Goal: Navigation & Orientation: Find specific page/section

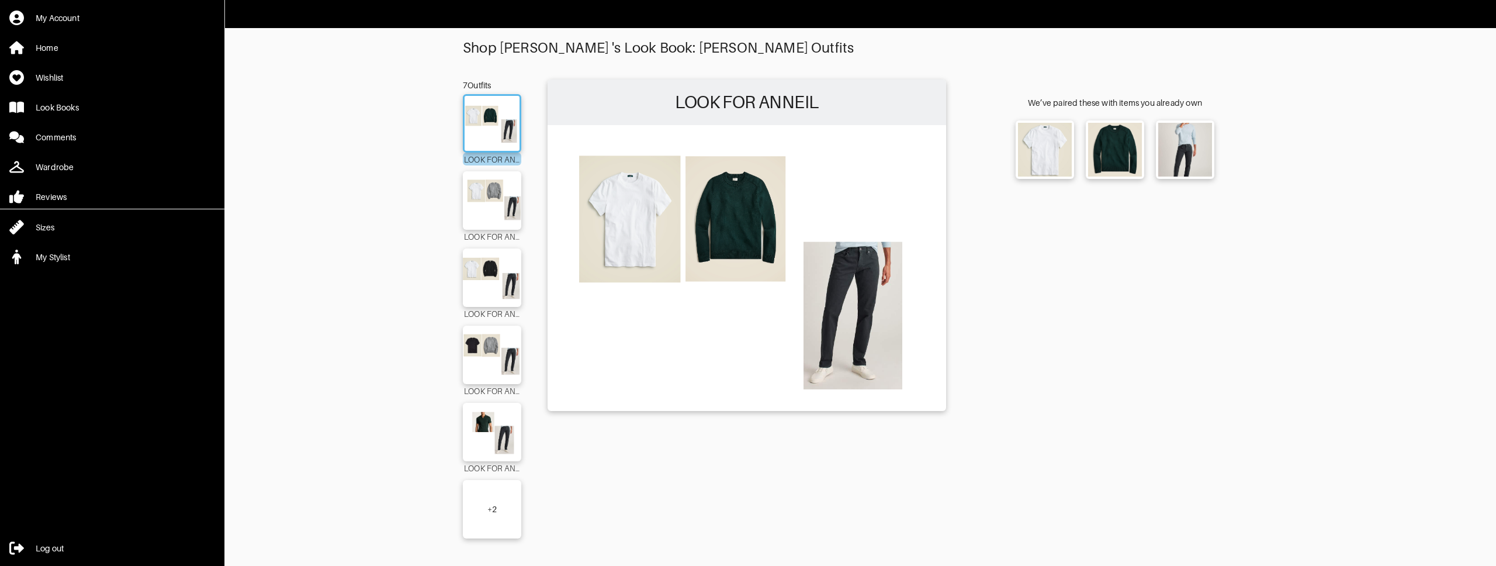
click at [494, 505] on div "+ 2" at bounding box center [492, 509] width 9 height 12
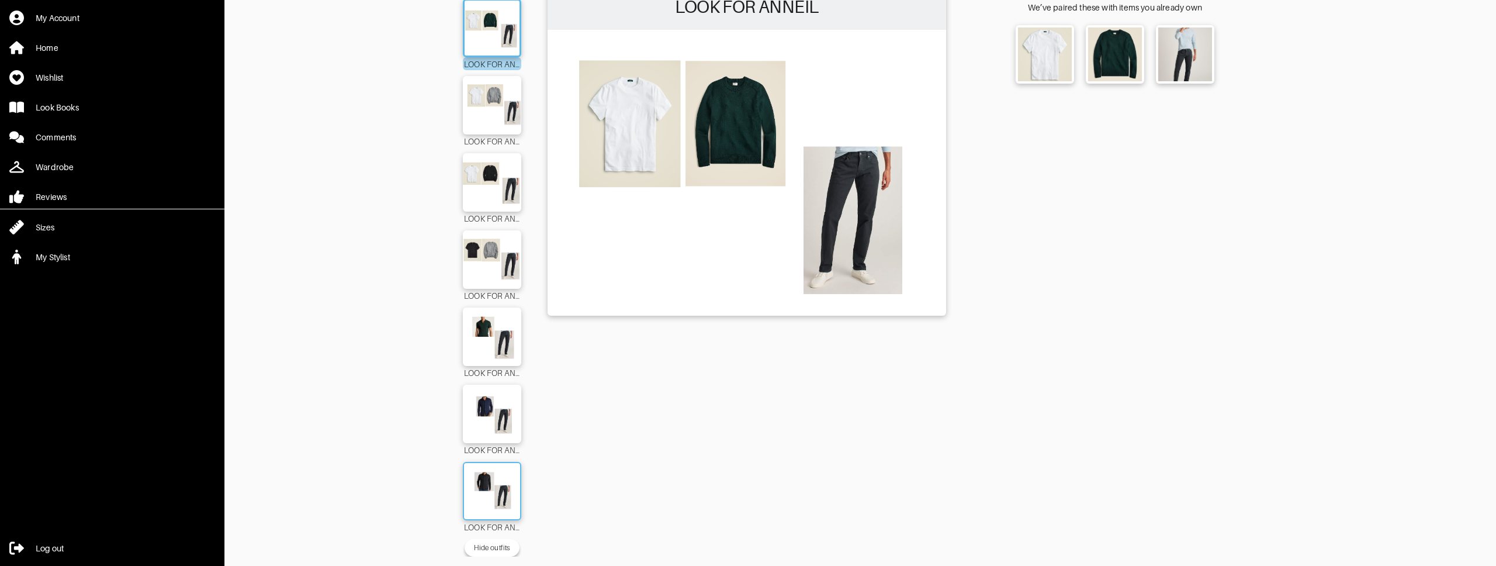
click at [493, 497] on img at bounding box center [492, 491] width 63 height 44
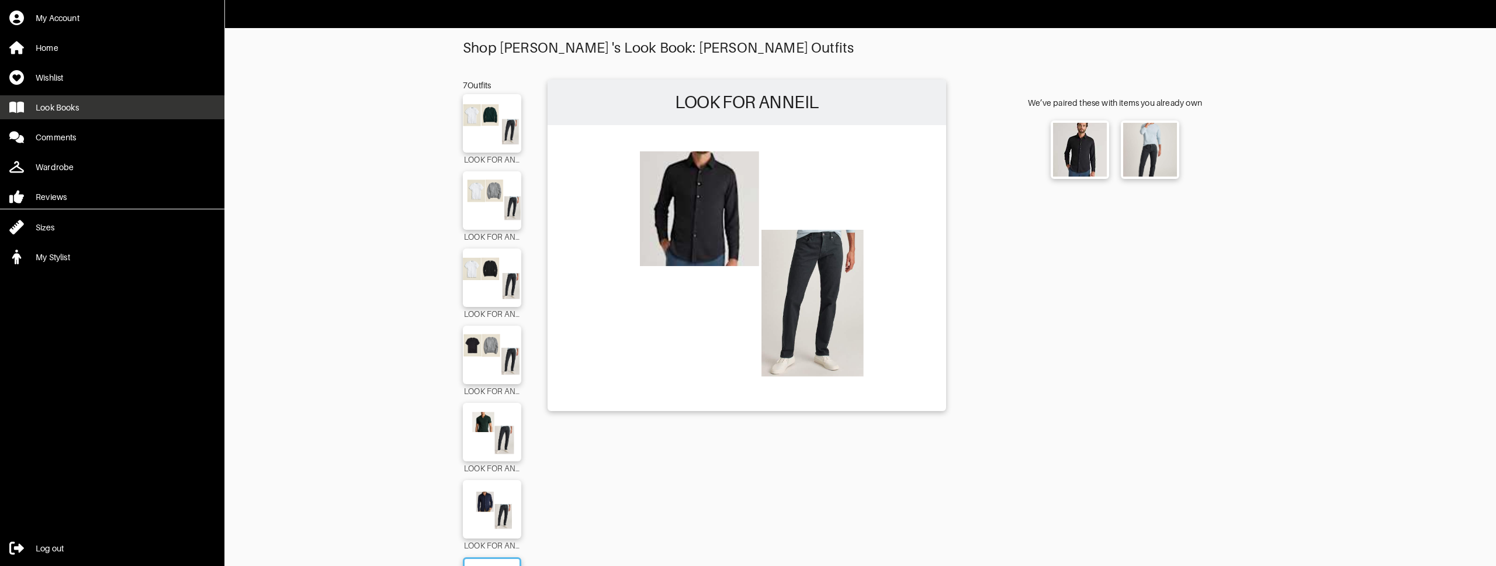
click at [63, 108] on div "Look Books" at bounding box center [57, 108] width 43 height 12
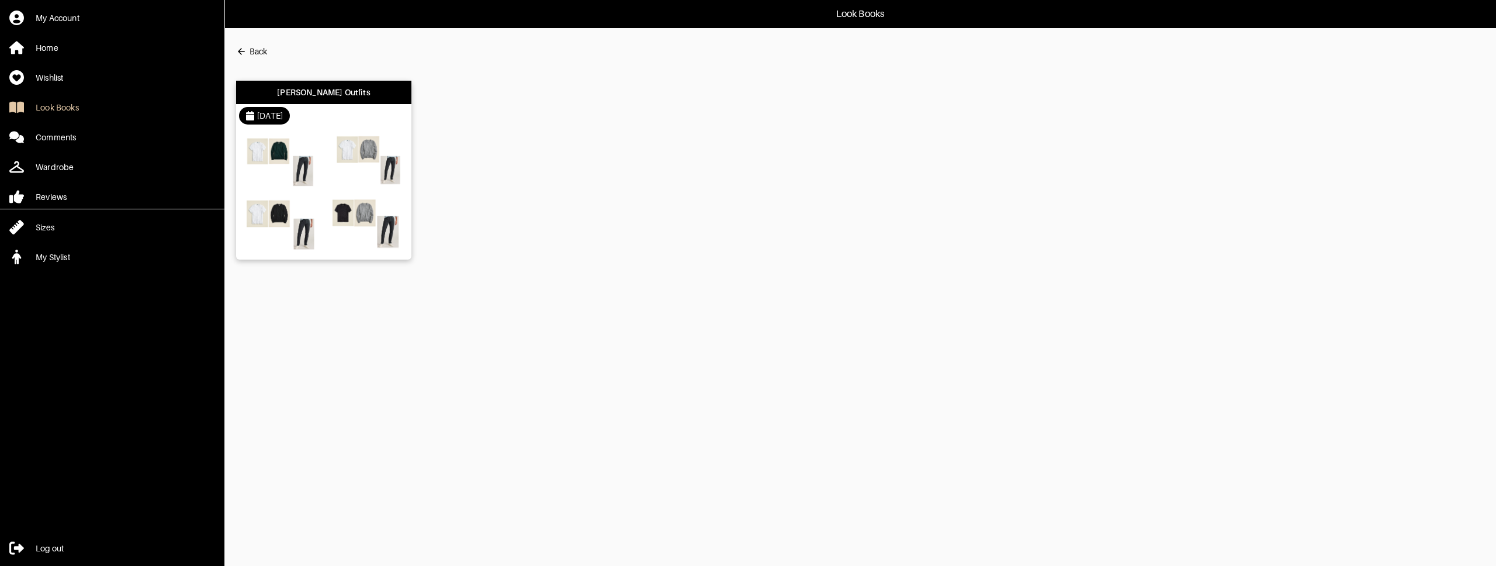
click at [358, 202] on img at bounding box center [366, 224] width 79 height 56
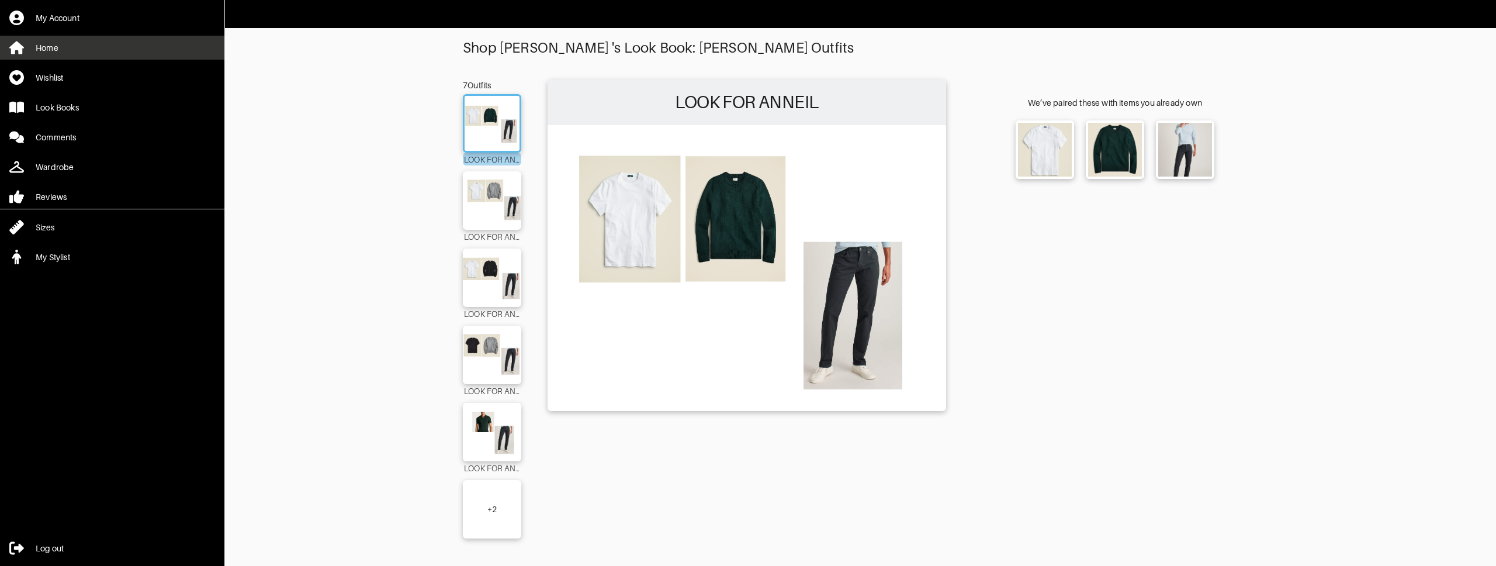
click at [51, 48] on div "Home" at bounding box center [47, 48] width 23 height 12
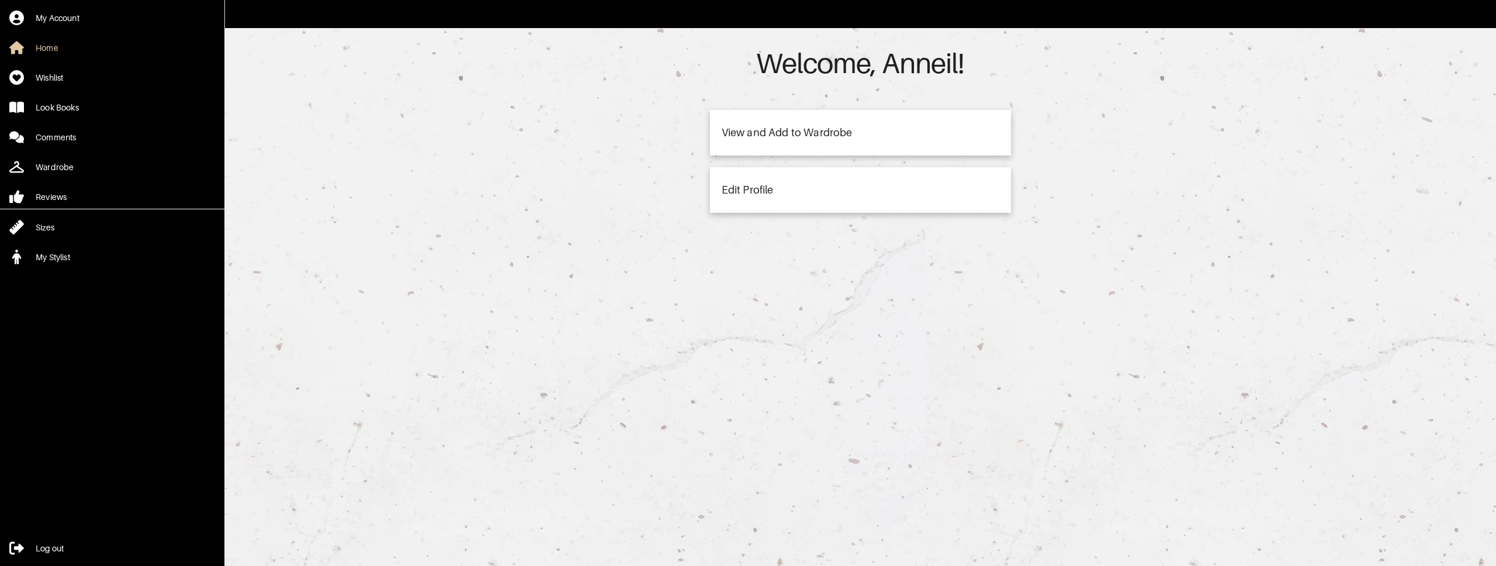
click at [856, 130] on div "View and Add to Wardrobe" at bounding box center [860, 133] width 301 height 46
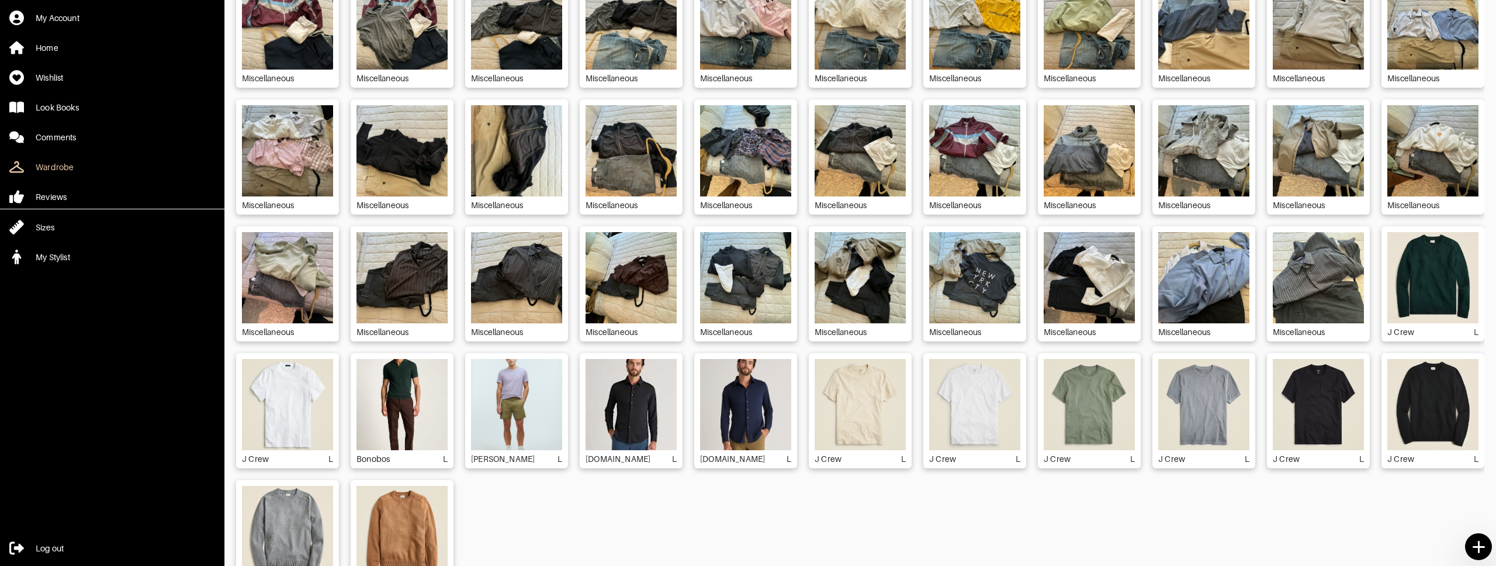
scroll to position [98, 0]
